Goal: Task Accomplishment & Management: Manage account settings

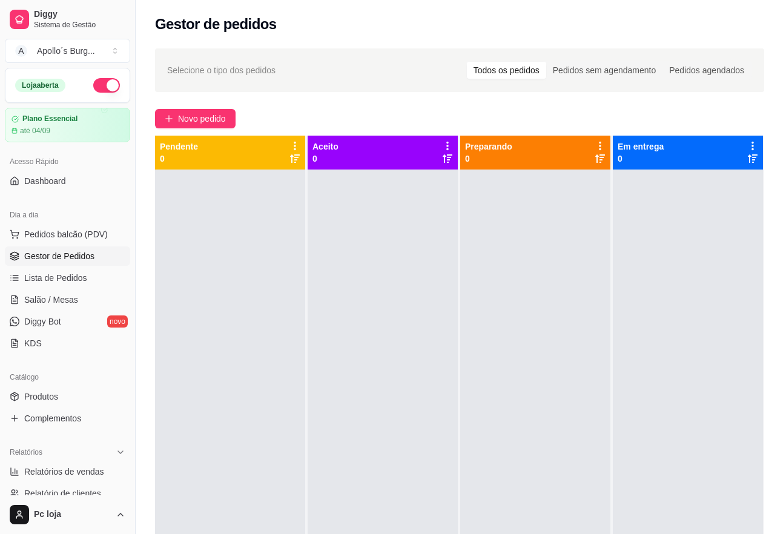
click at [330, 286] on div at bounding box center [383, 437] width 150 height 534
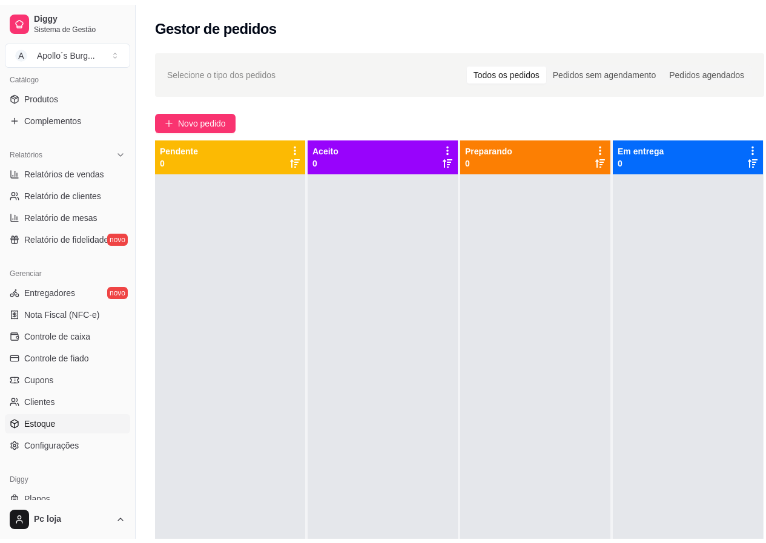
scroll to position [303, 0]
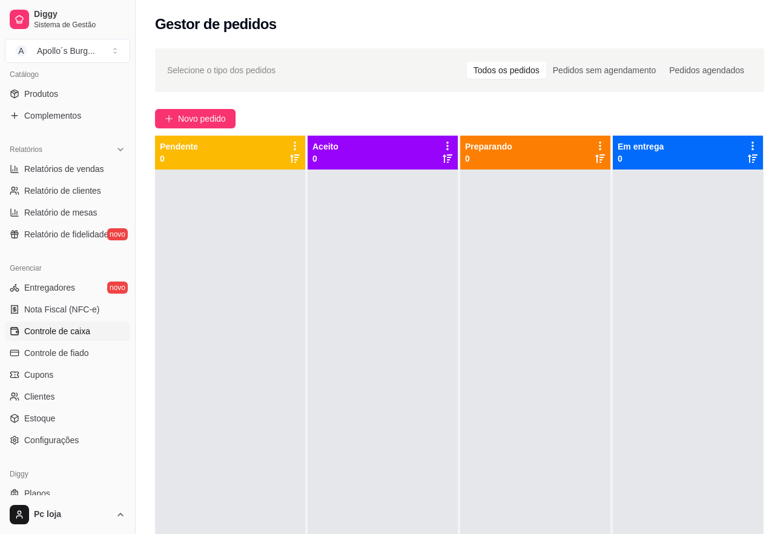
click at [84, 329] on span "Controle de caixa" at bounding box center [57, 331] width 66 height 12
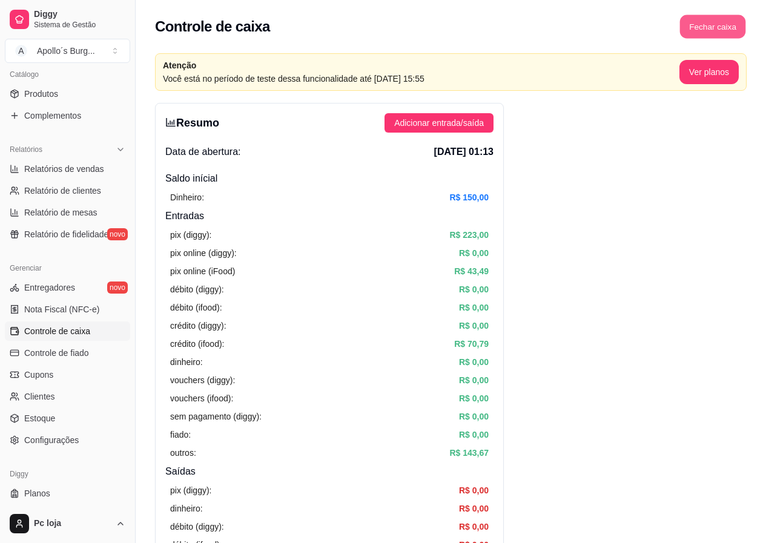
click at [709, 29] on button "Fechar caixa" at bounding box center [713, 27] width 66 height 24
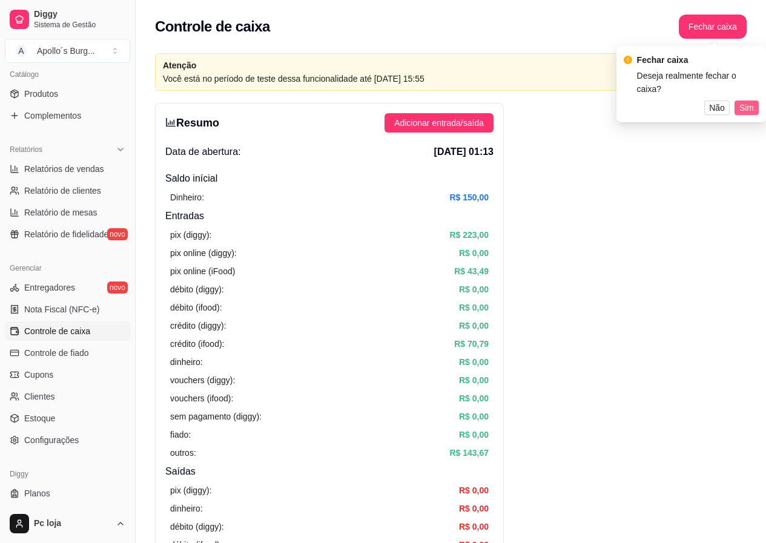
click at [751, 101] on span "Sim" at bounding box center [746, 107] width 15 height 13
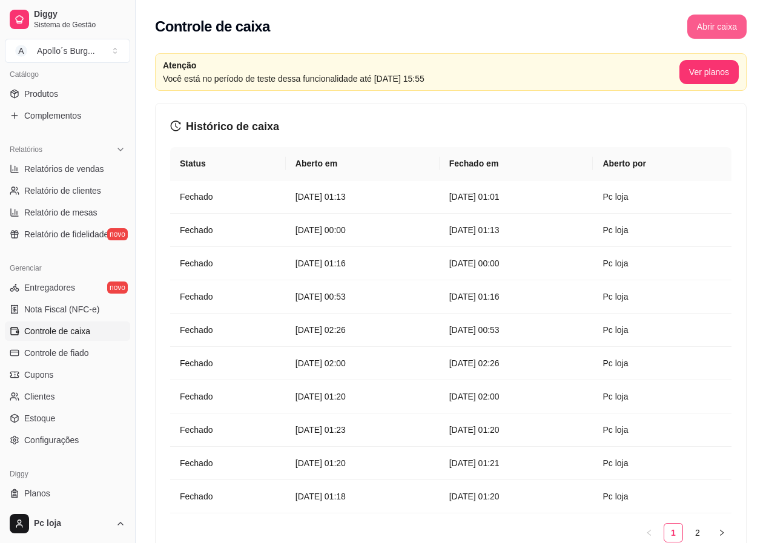
click at [719, 30] on button "Abrir caixa" at bounding box center [716, 27] width 59 height 24
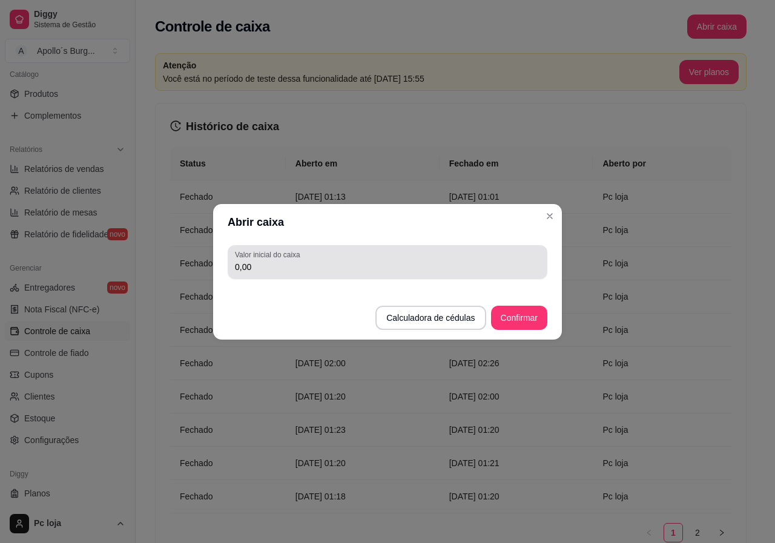
click at [361, 265] on input "0,00" at bounding box center [387, 267] width 305 height 12
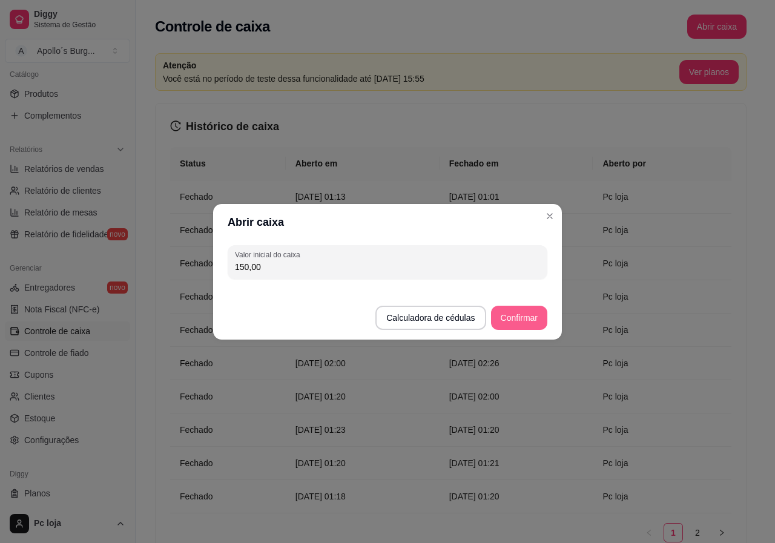
type input "150,00"
click at [522, 316] on button "Confirmar" at bounding box center [519, 318] width 55 height 24
